Goal: Information Seeking & Learning: Learn about a topic

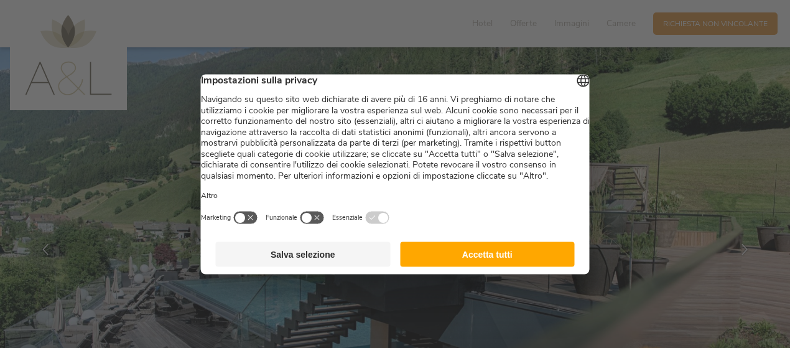
click at [482, 266] on button "Accetta tutti" at bounding box center [487, 253] width 175 height 25
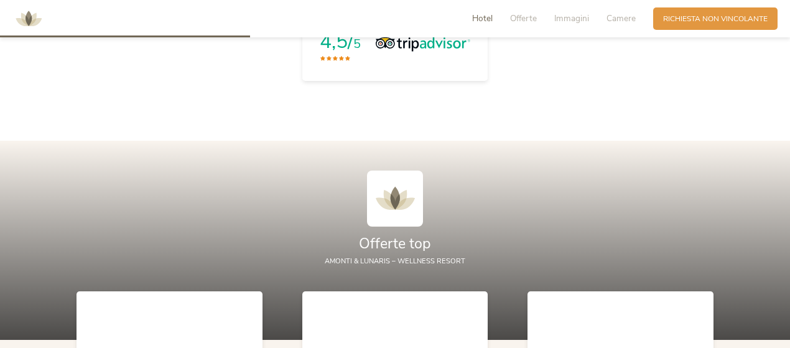
scroll to position [1018, 0]
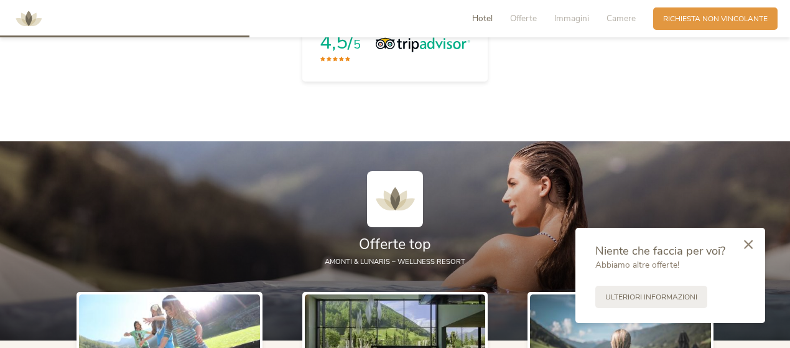
click at [477, 16] on span "Hotel" at bounding box center [482, 18] width 21 height 12
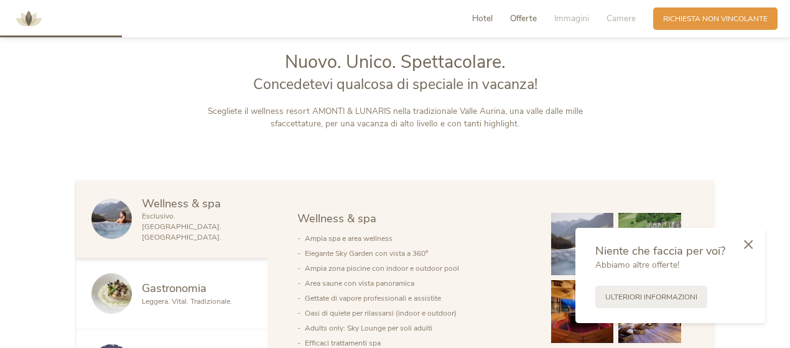
click at [515, 17] on span "Offerte" at bounding box center [523, 18] width 27 height 12
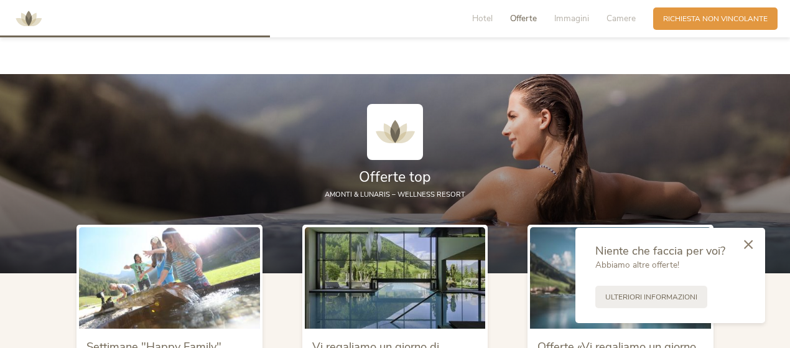
scroll to position [1101, 0]
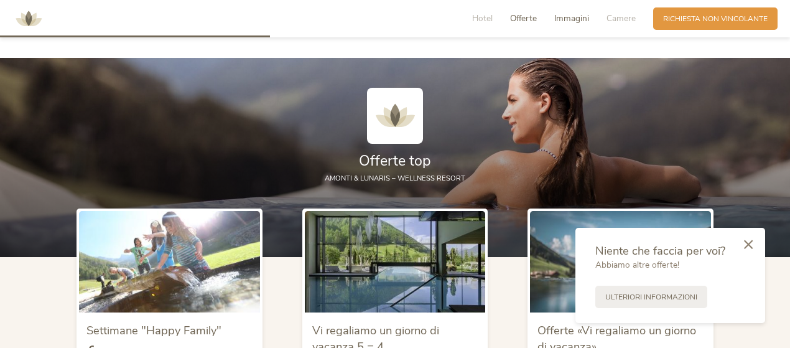
click at [564, 22] on span "Immagini" at bounding box center [571, 18] width 35 height 12
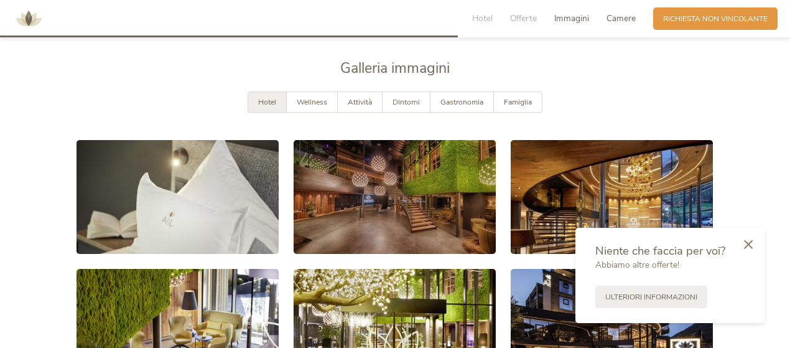
click at [608, 21] on span "Camere" at bounding box center [621, 18] width 29 height 12
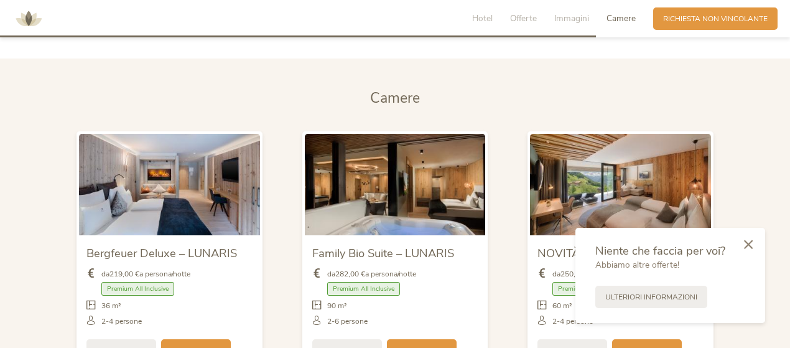
scroll to position [2447, 0]
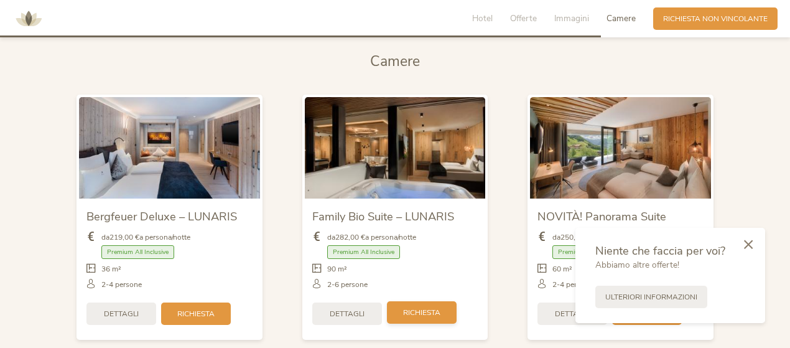
click at [402, 301] on div "Richiesta" at bounding box center [422, 312] width 70 height 22
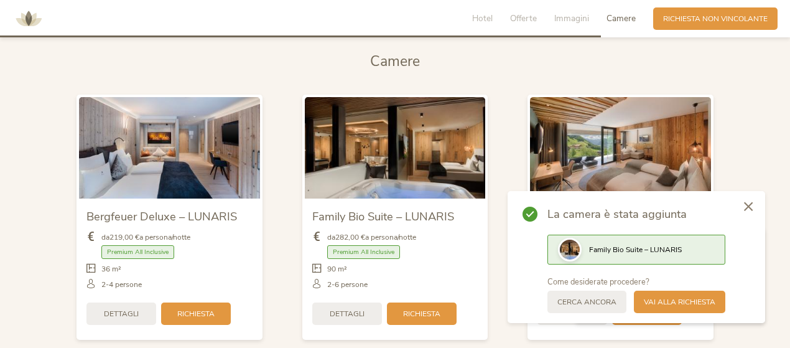
click at [745, 208] on icon at bounding box center [748, 206] width 9 height 9
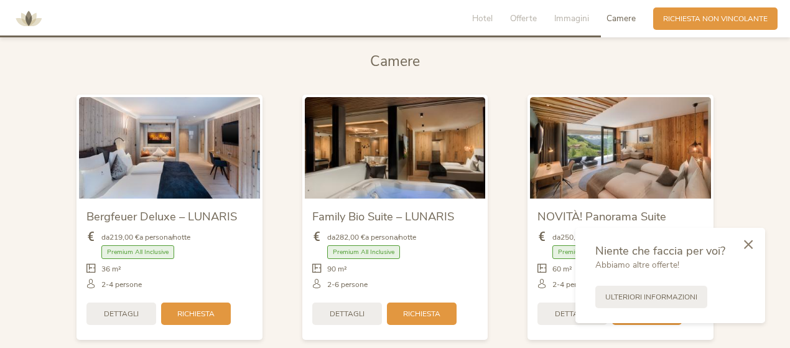
click at [376, 210] on span "Family Bio Suite – LUNARIS" at bounding box center [383, 216] width 142 height 16
click at [377, 171] on img at bounding box center [395, 147] width 181 height 101
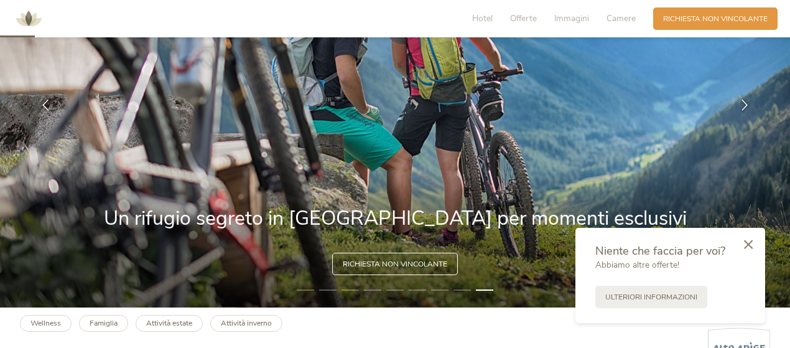
scroll to position [0, 0]
